Goal: Information Seeking & Learning: Learn about a topic

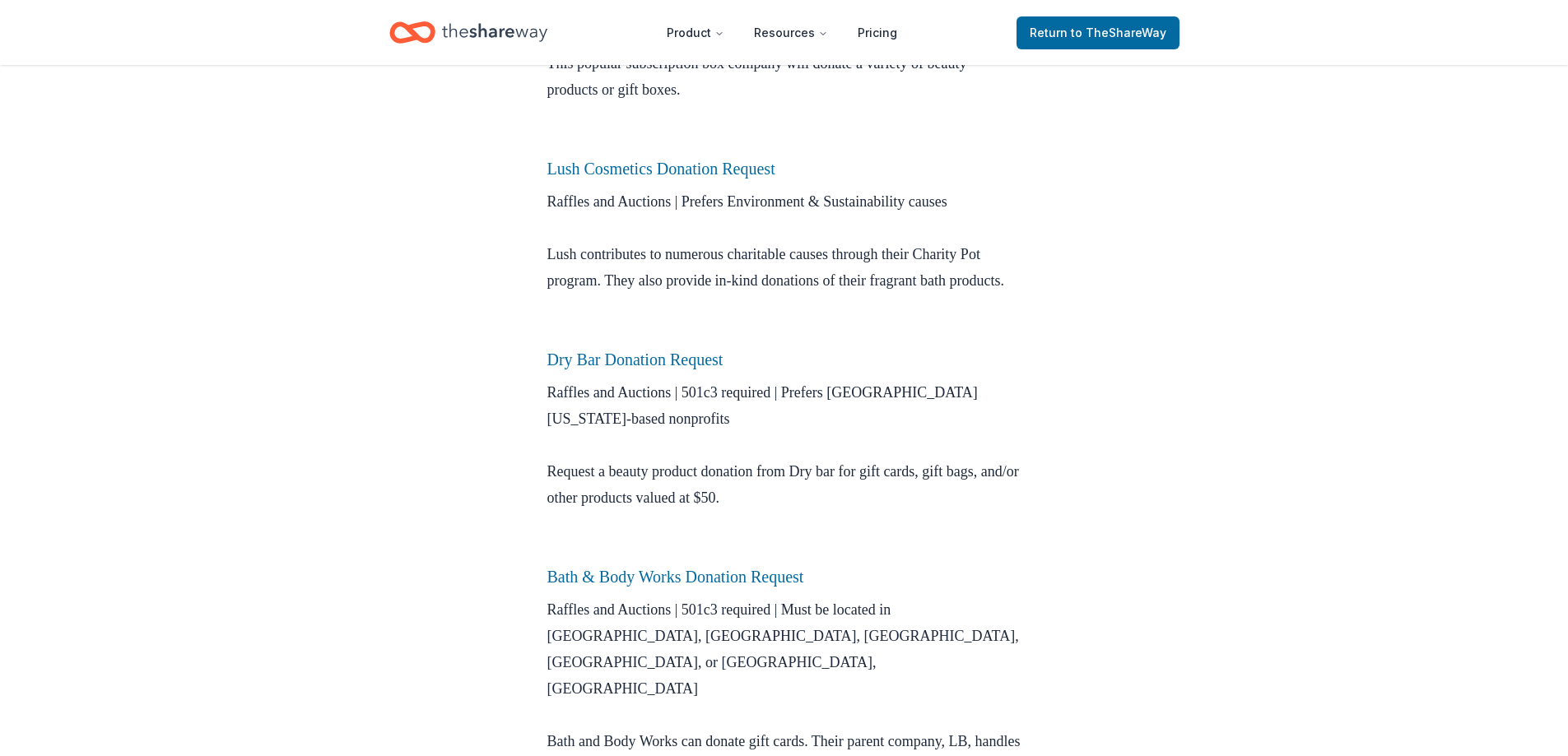
scroll to position [823, 0]
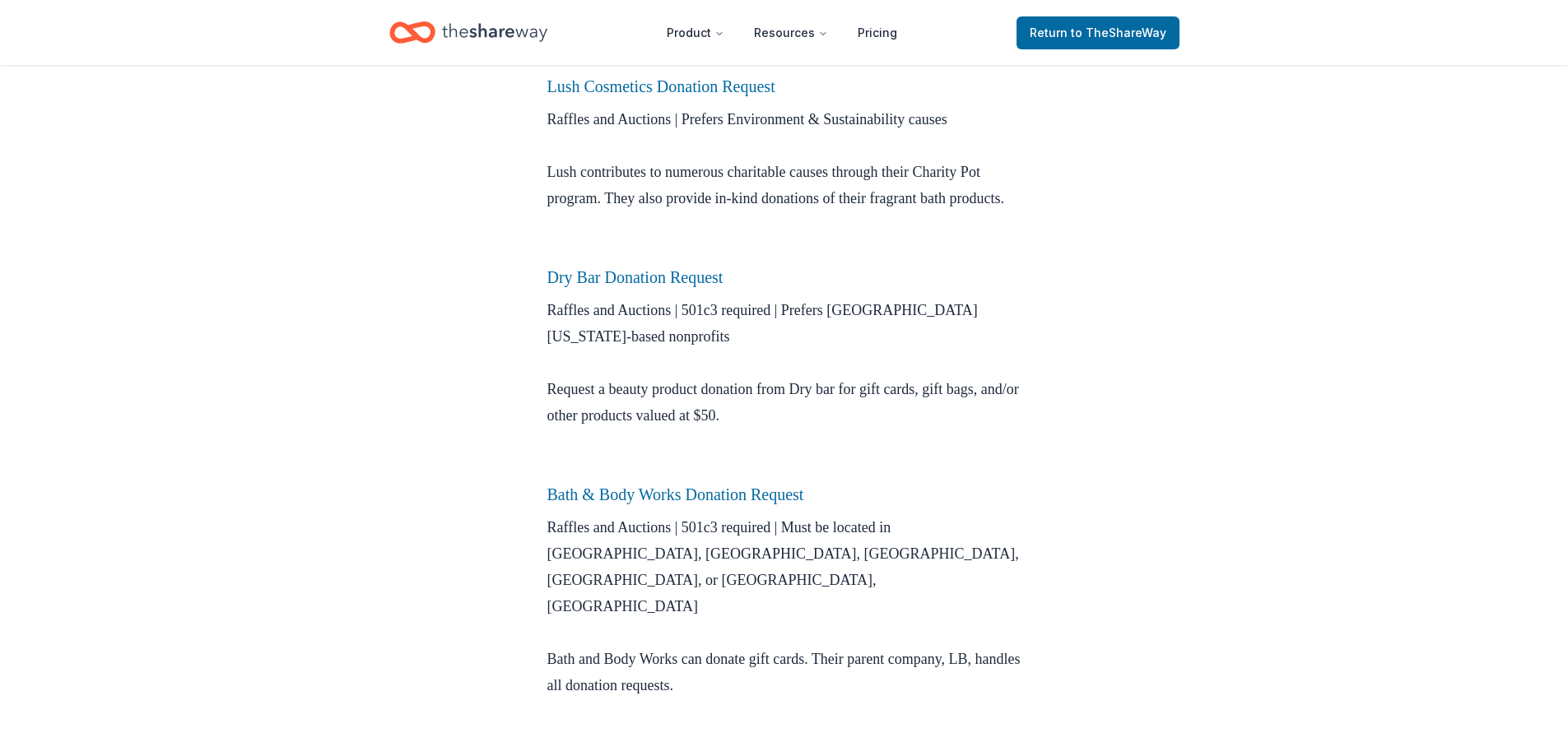
drag, startPoint x: 686, startPoint y: 329, endPoint x: 1072, endPoint y: 327, distance: 386.0
click at [1072, 327] on div "Donation Requests [DATE] Beauty Products Donation Request Applications Makeup, …" at bounding box center [784, 461] width 1568 height 2438
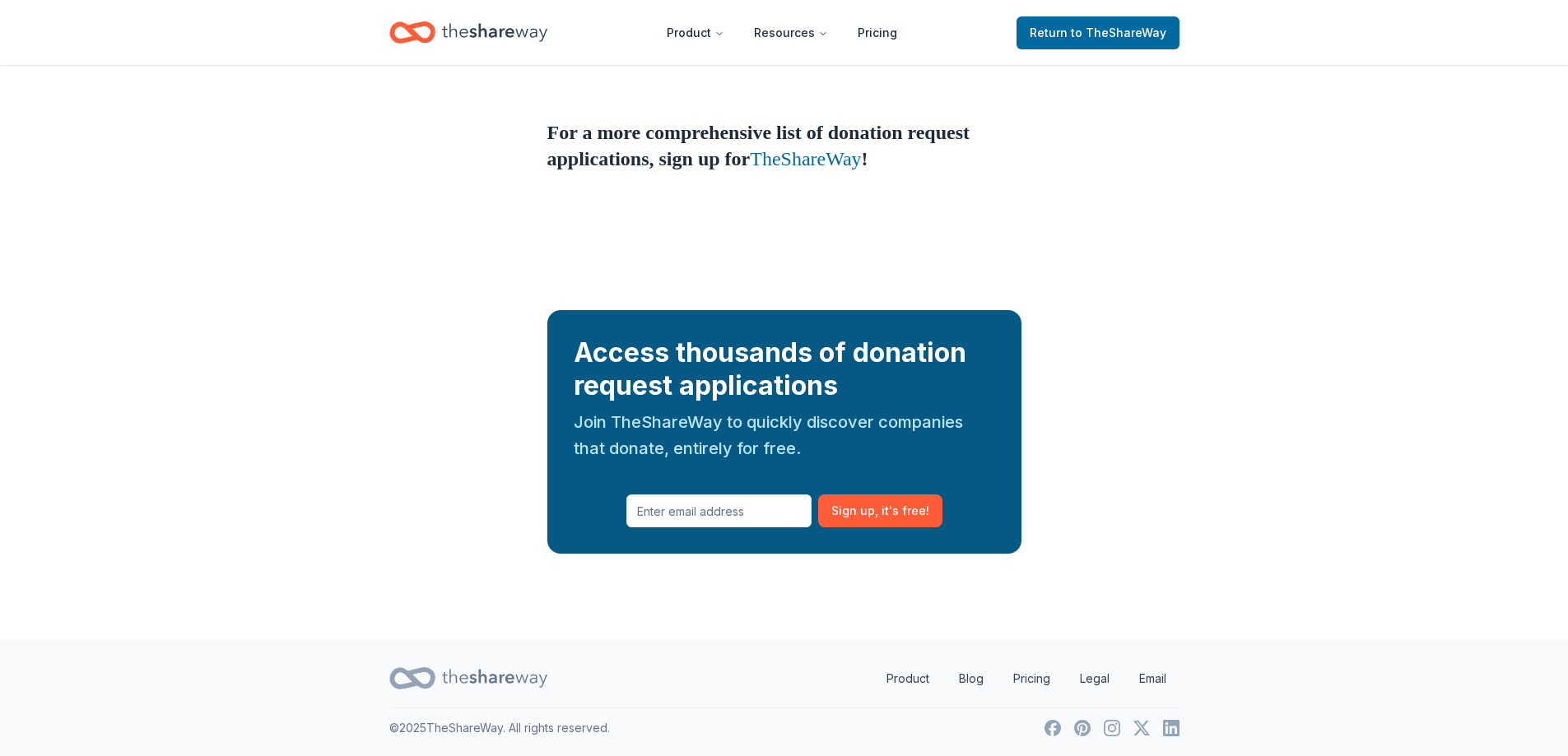
scroll to position [1891, 0]
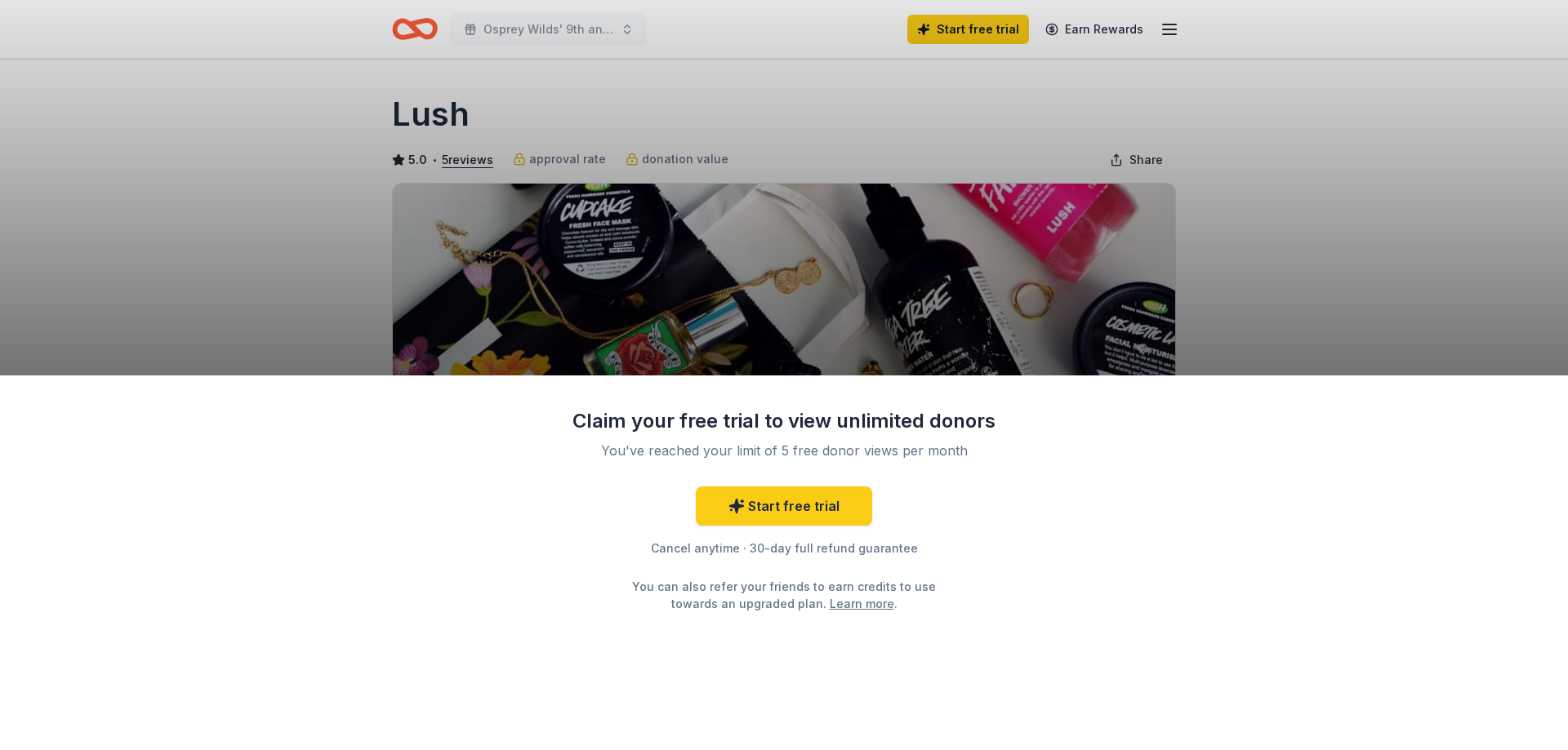
click at [474, 110] on div "Claim your free trial to view unlimited donors You've reached your limit of 5 f…" at bounding box center [784, 375] width 1568 height 750
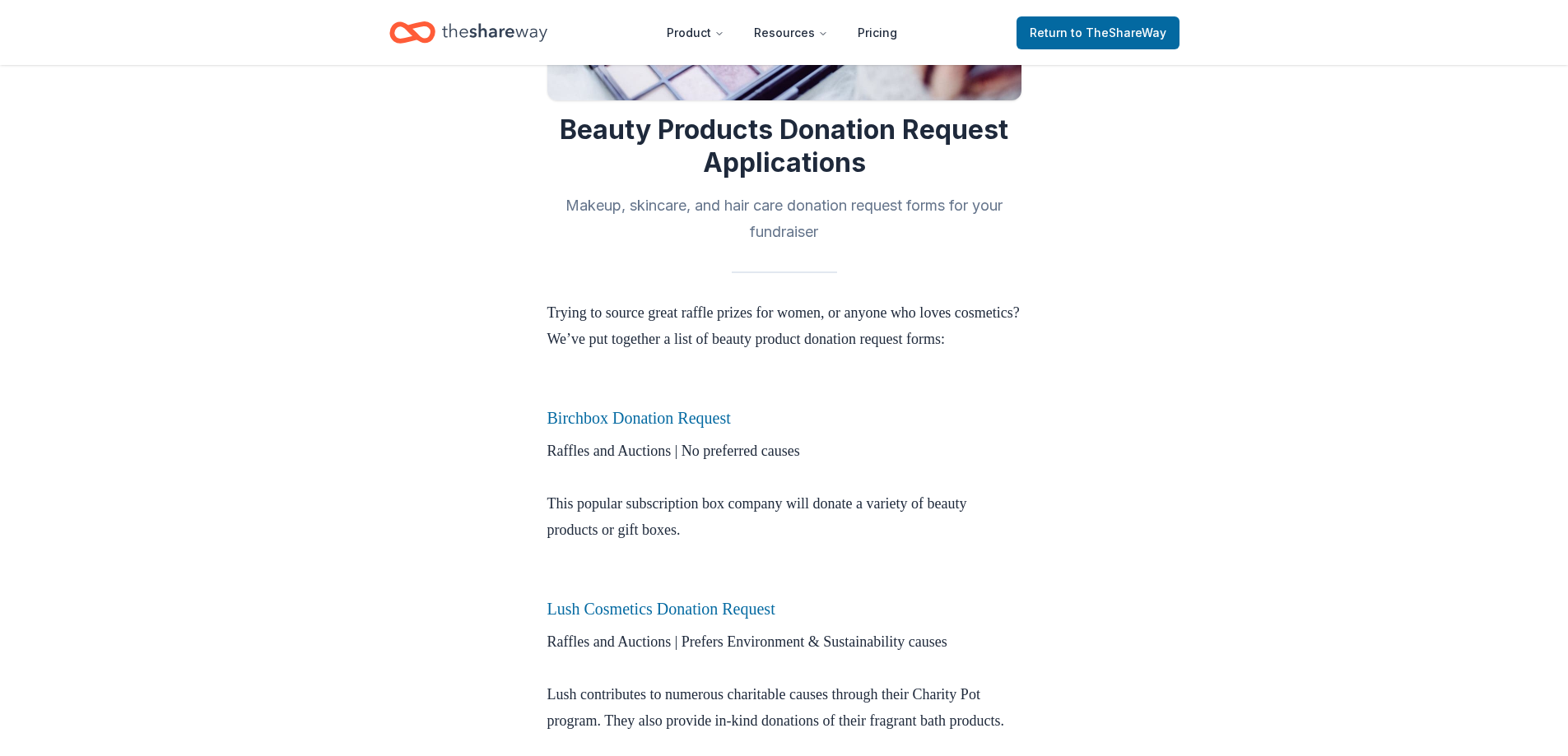
scroll to position [328, 0]
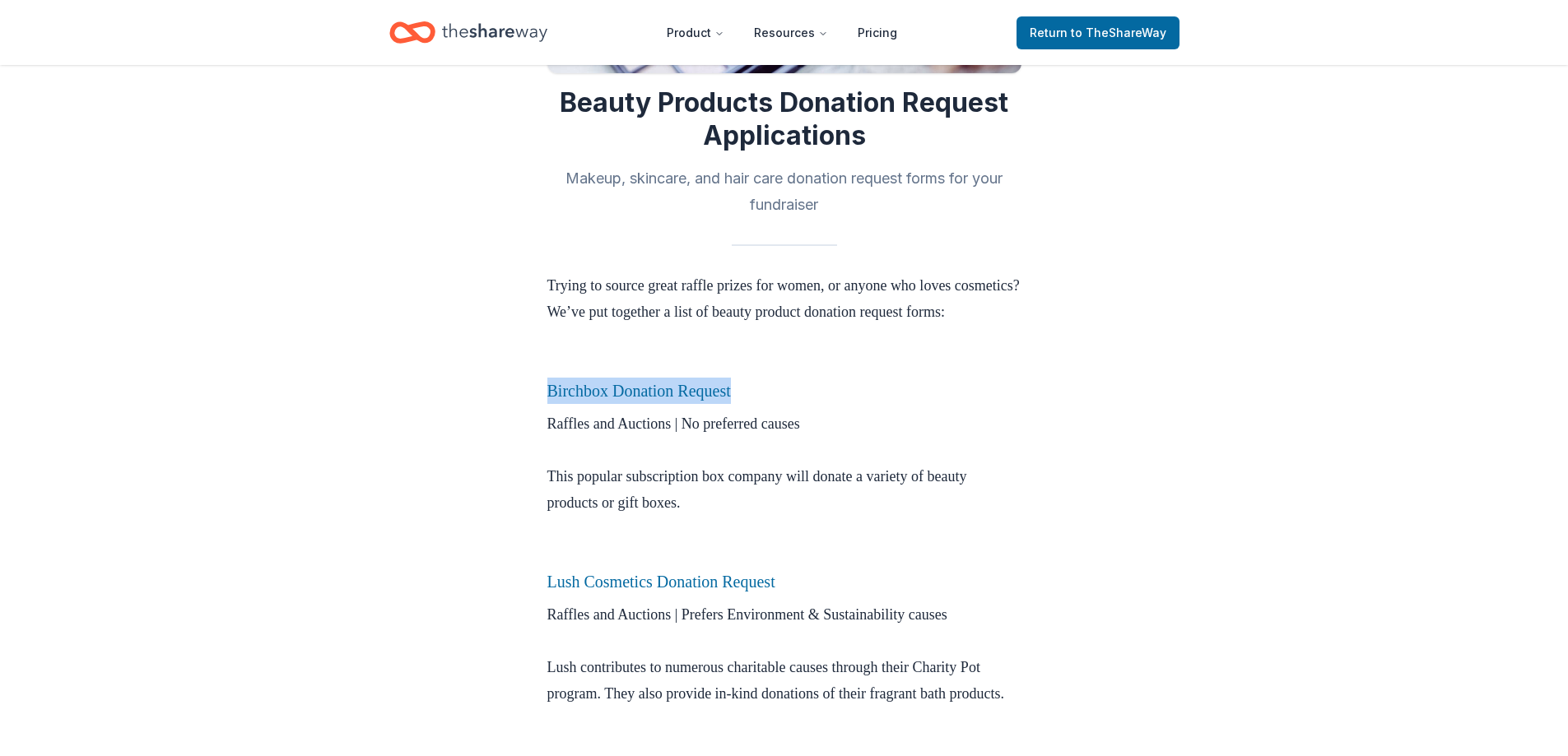
drag, startPoint x: 758, startPoint y: 414, endPoint x: 541, endPoint y: 409, distance: 217.1
copy link "Birchbox Donation Request"
